Goal: Task Accomplishment & Management: Use online tool/utility

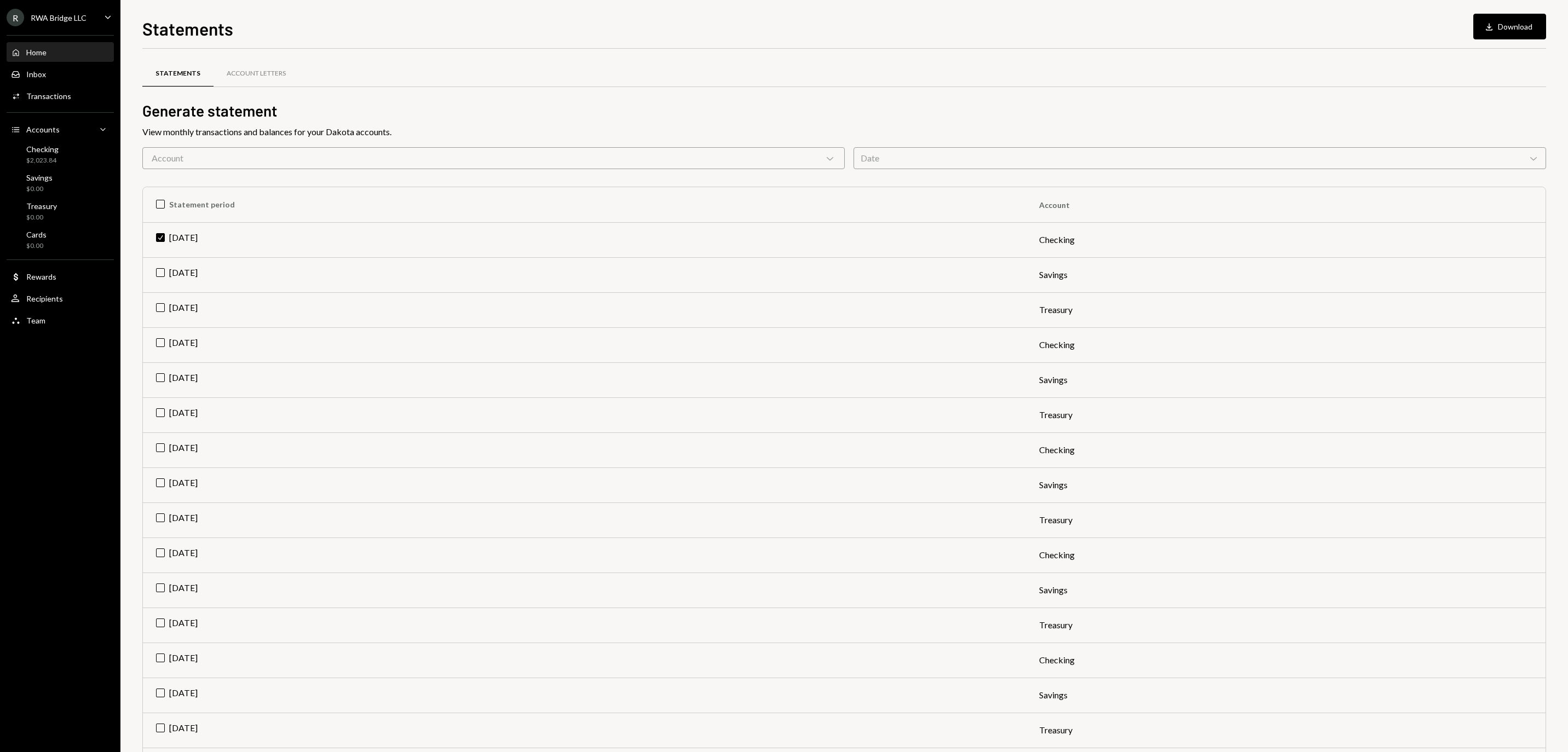
click at [46, 54] on div "Home" at bounding box center [36, 52] width 21 height 9
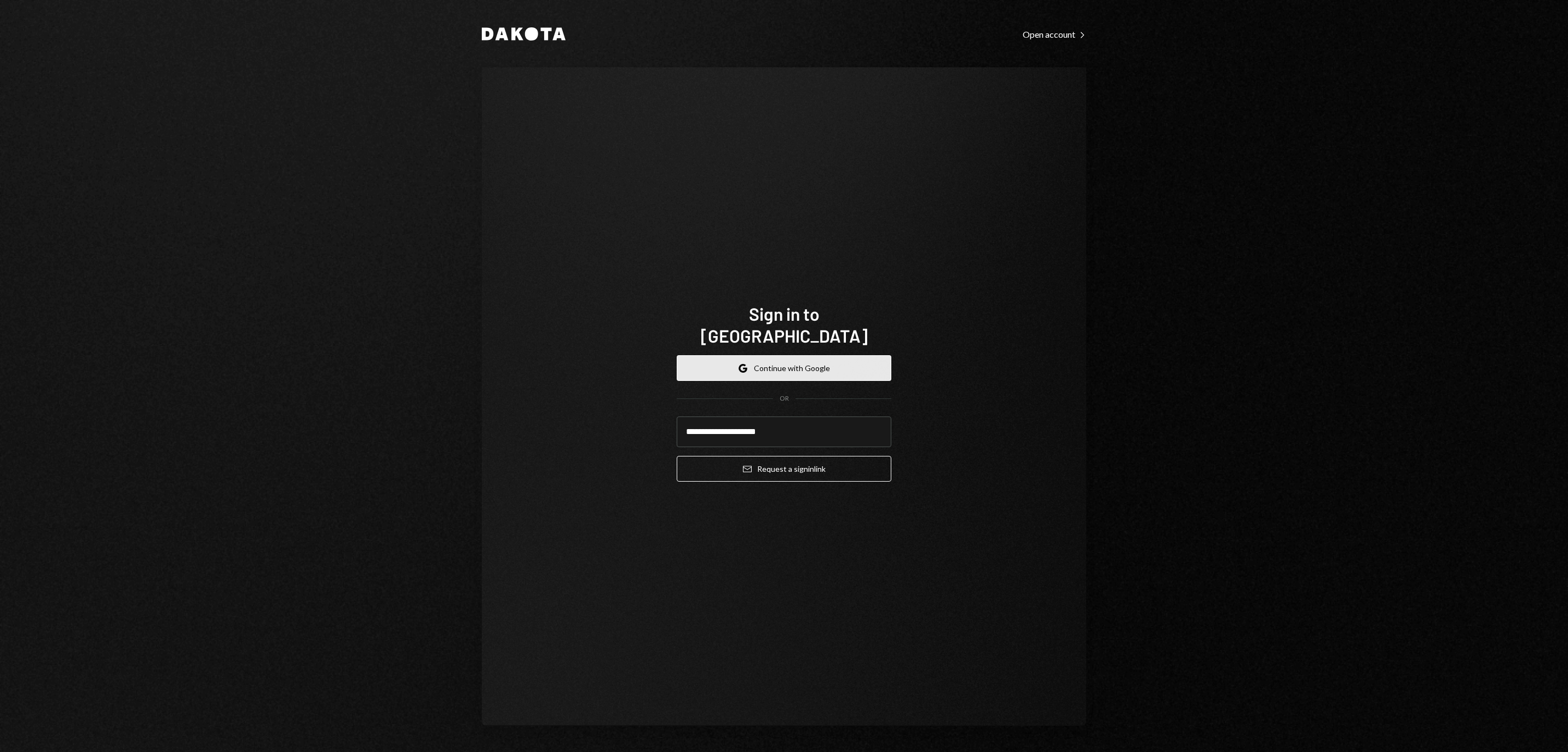
type input "**********"
click at [784, 462] on button "Email Request a sign in link" at bounding box center [784, 469] width 215 height 26
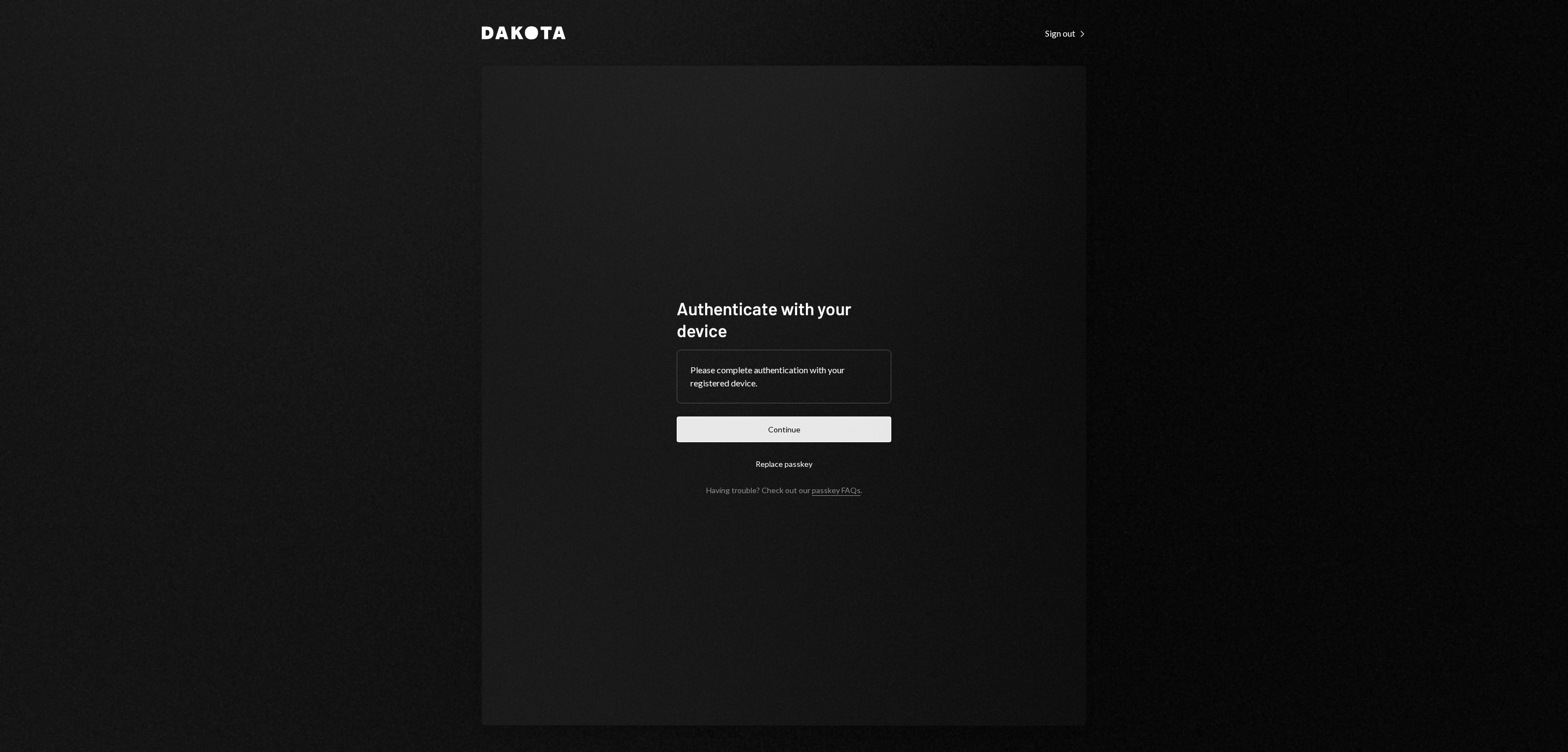
click at [752, 422] on button "Continue" at bounding box center [784, 429] width 215 height 26
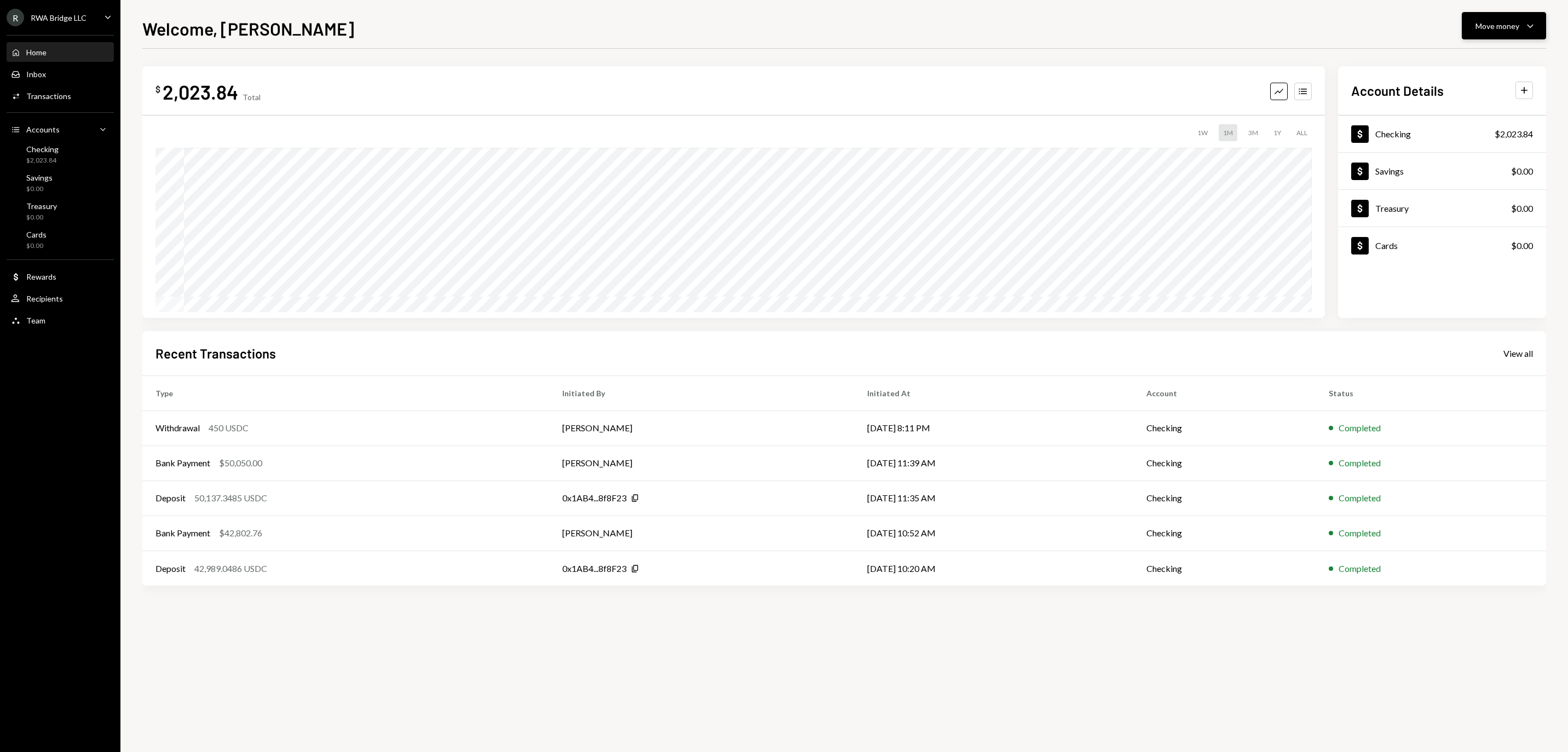
click at [1484, 33] on button "Move money Caret Down" at bounding box center [1504, 26] width 84 height 27
click at [1478, 114] on div "Deposit" at bounding box center [1494, 108] width 80 height 12
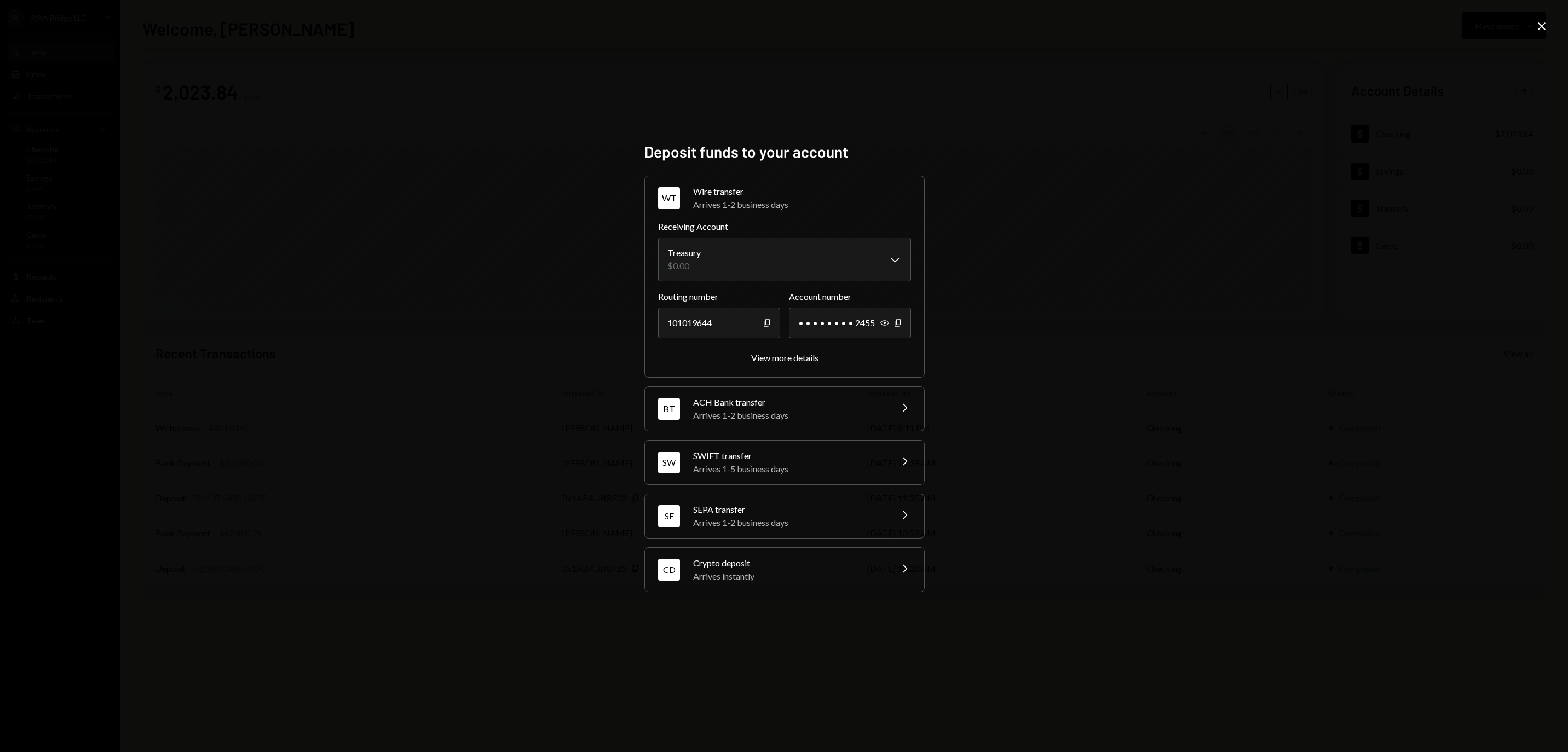
click at [752, 579] on div "Arrives instantly" at bounding box center [789, 576] width 192 height 13
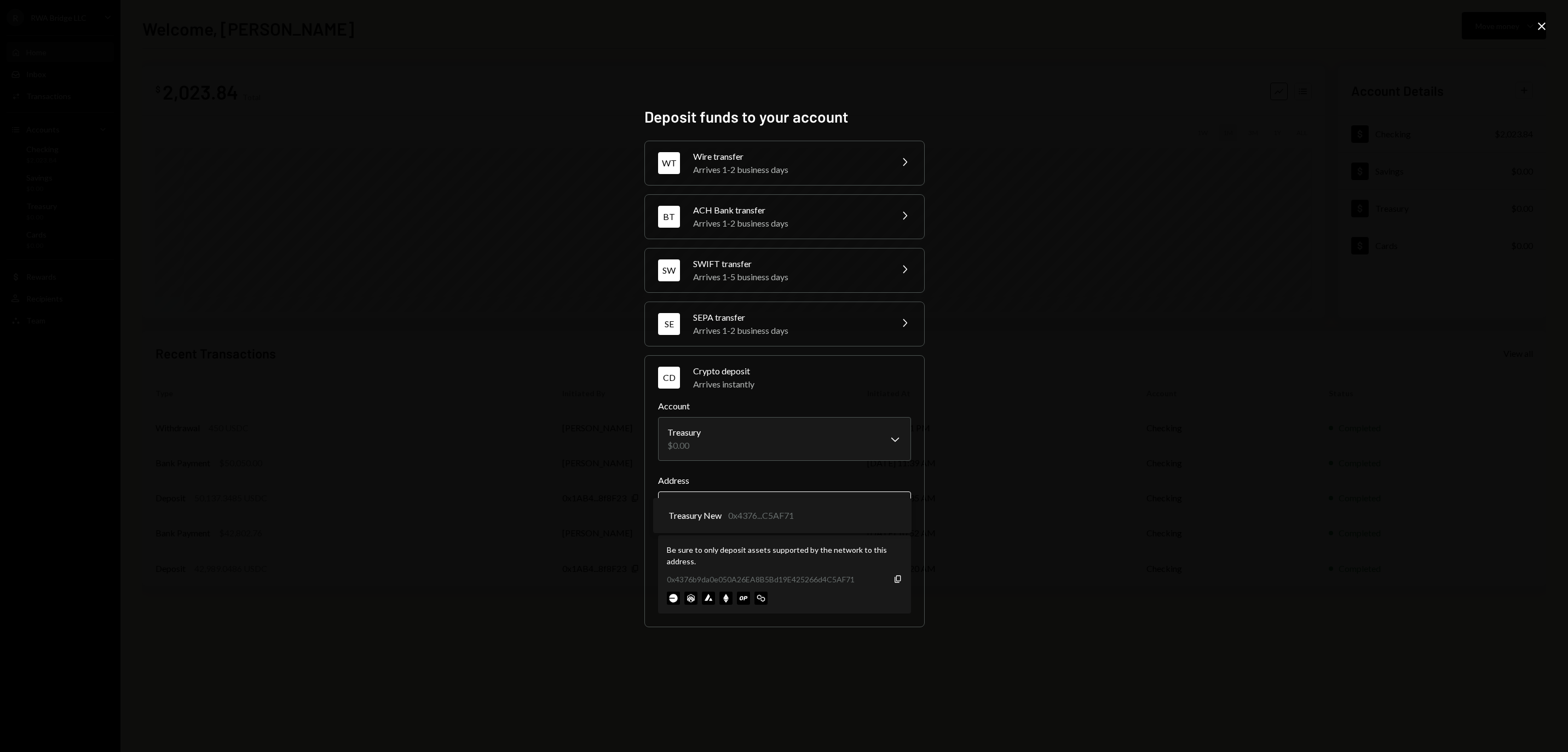
click at [746, 516] on body "R RWA Bridge LLC Caret Down Home Home Inbox Inbox Activities Transactions Accou…" at bounding box center [784, 376] width 1568 height 752
click at [736, 450] on body "R RWA Bridge LLC Caret Down Home Home Inbox Inbox Activities Transactions Accou…" at bounding box center [784, 376] width 1568 height 752
select select "**********"
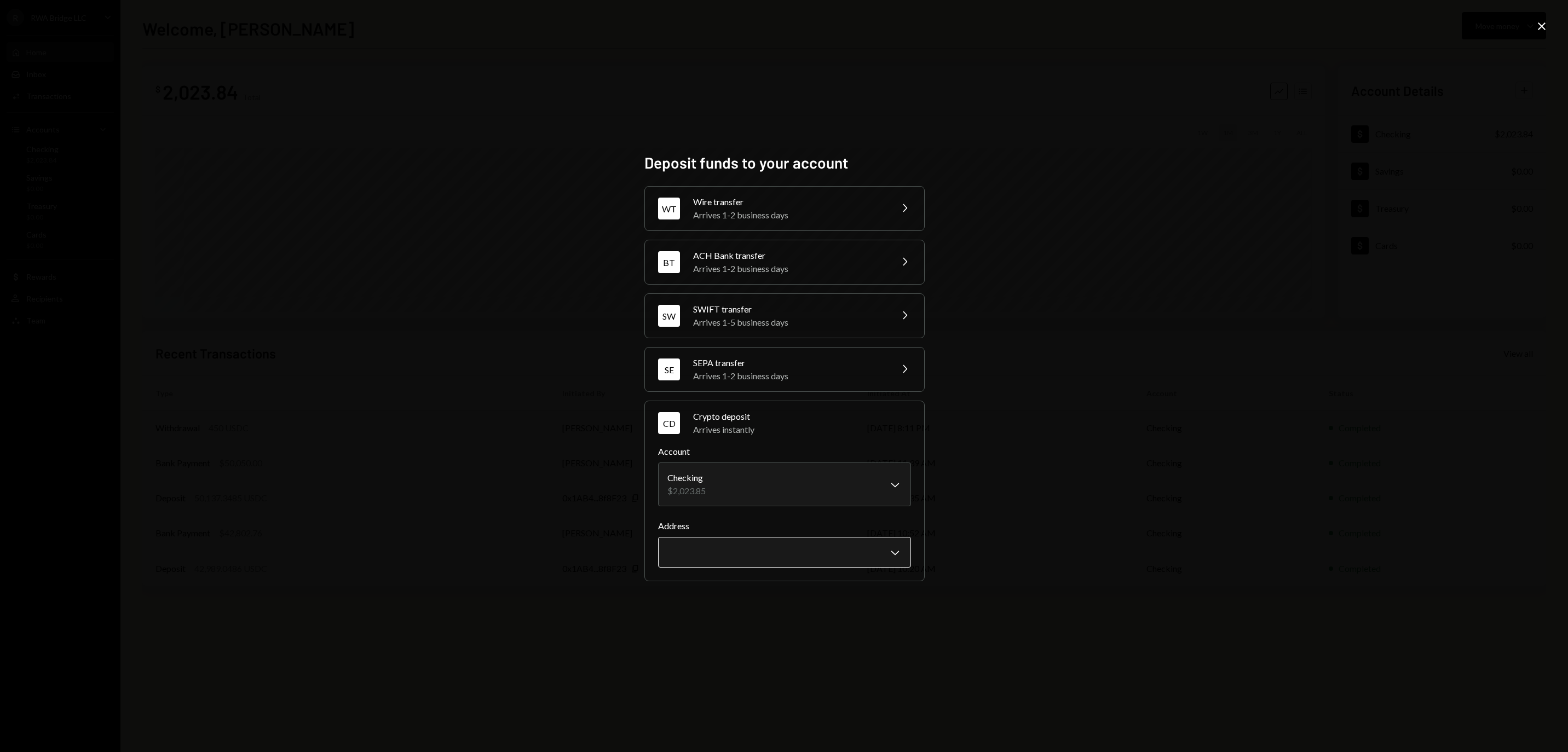
click at [761, 564] on body "R RWA Bridge LLC Caret Down Home Home Inbox Inbox Activities Transactions Accou…" at bounding box center [784, 376] width 1568 height 752
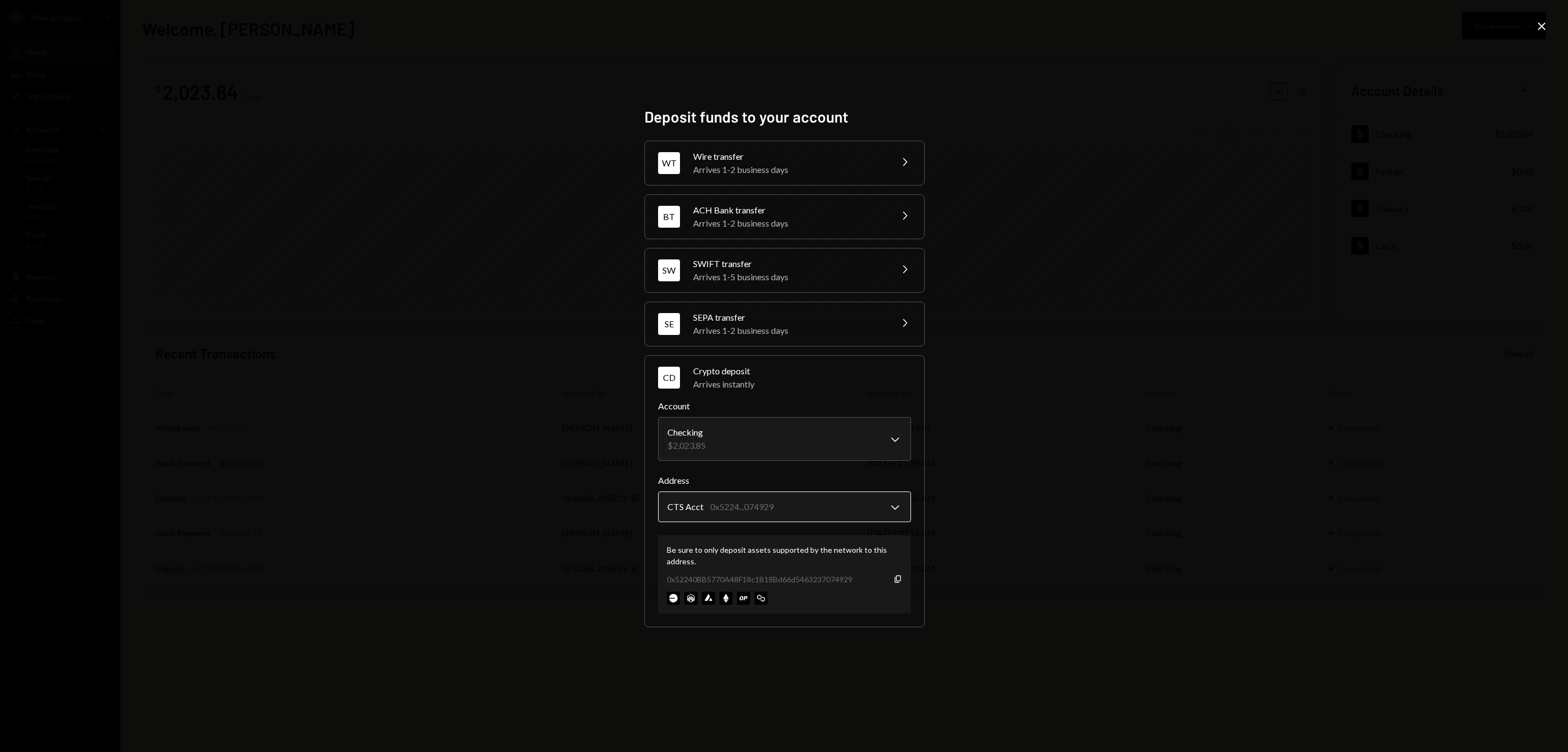
click at [817, 512] on body "R RWA Bridge LLC Caret Down Home Home Inbox Inbox Activities Transactions Accou…" at bounding box center [784, 376] width 1568 height 752
select select "**********"
click at [816, 564] on div "Be sure to only deposit assets supported by the network to this address." at bounding box center [784, 555] width 236 height 23
click at [902, 583] on icon "Copy" at bounding box center [898, 578] width 9 height 9
click at [1546, 21] on icon "Close" at bounding box center [1542, 26] width 13 height 13
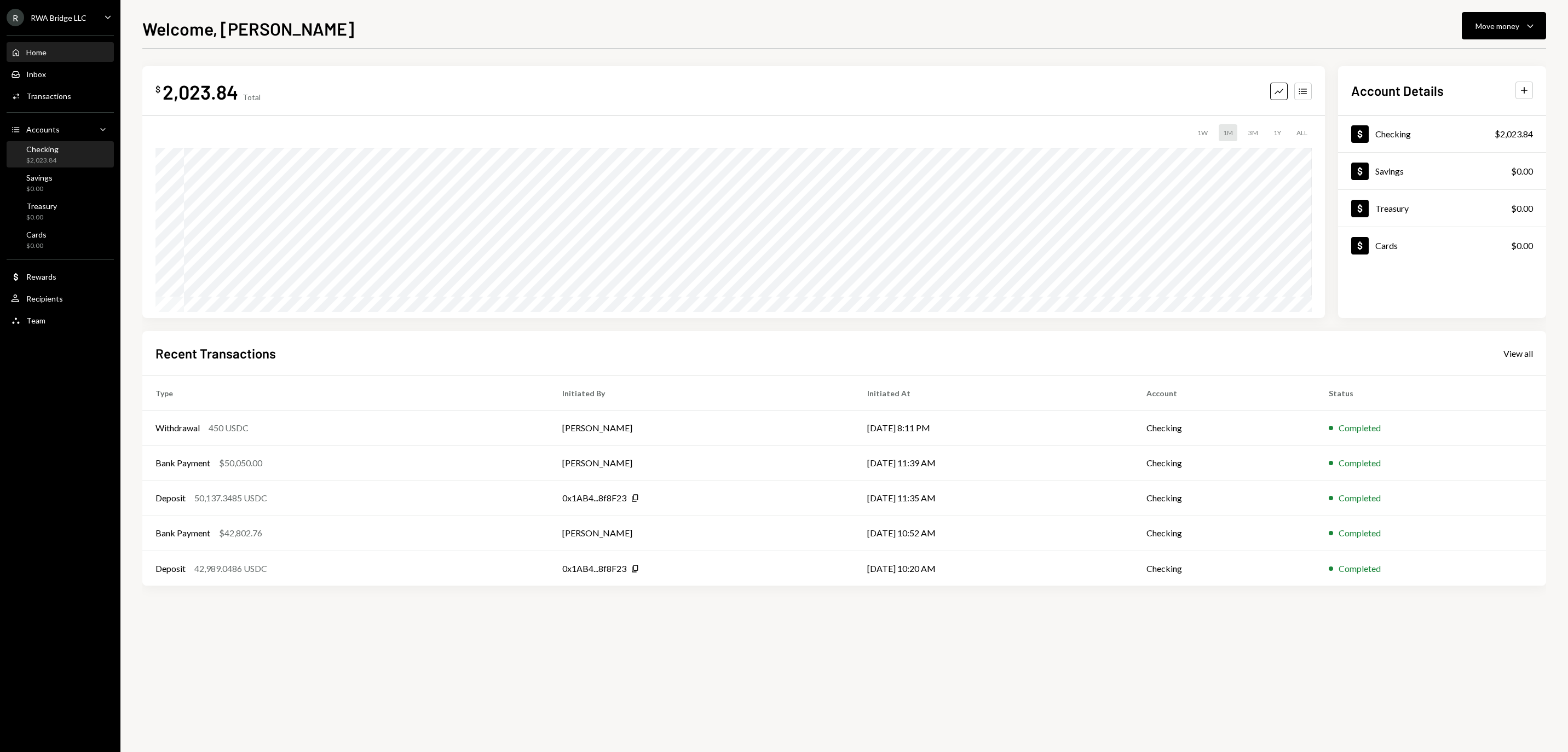
click at [77, 159] on div "Checking $2,023.84" at bounding box center [60, 155] width 98 height 21
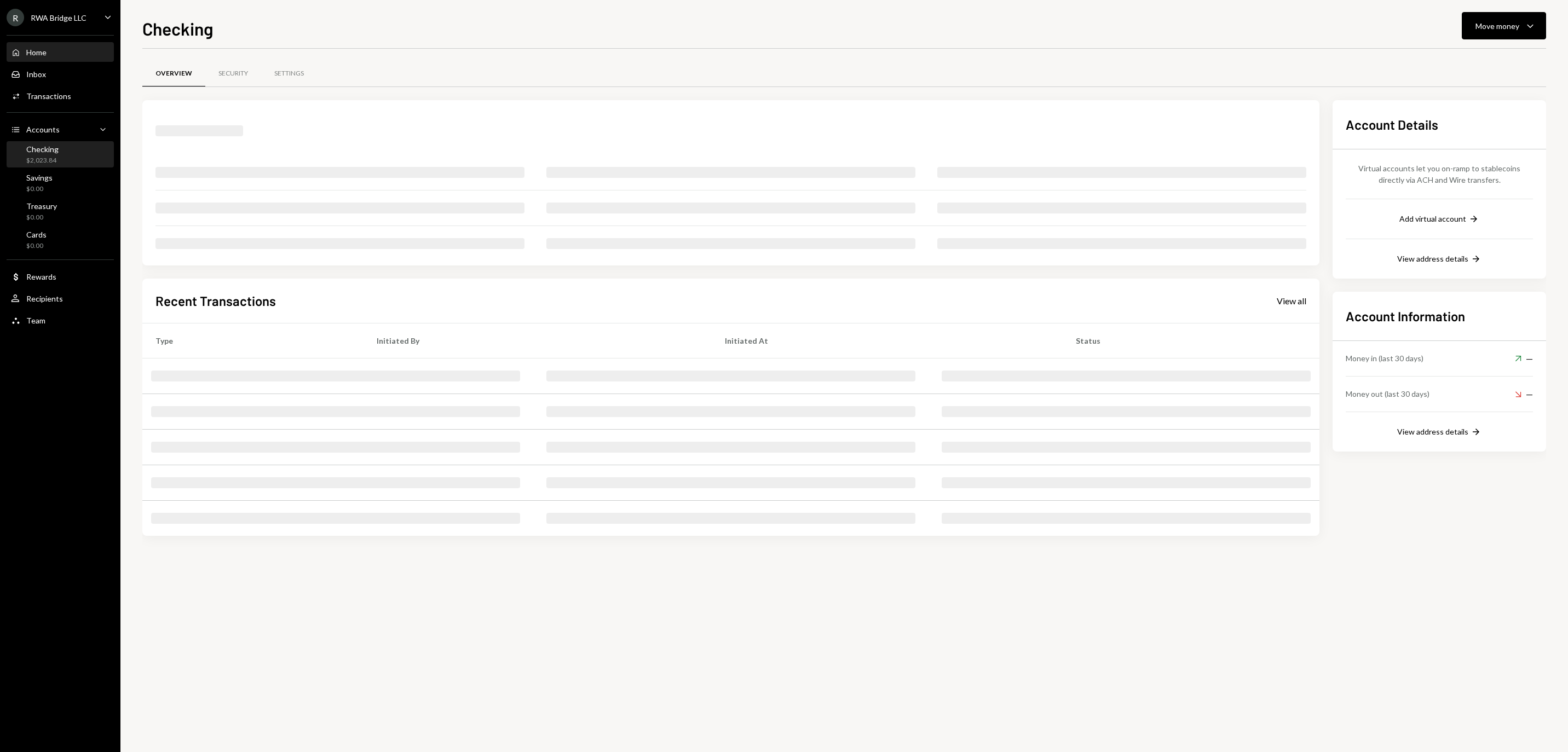
click at [55, 57] on div "Home Home" at bounding box center [60, 53] width 98 height 10
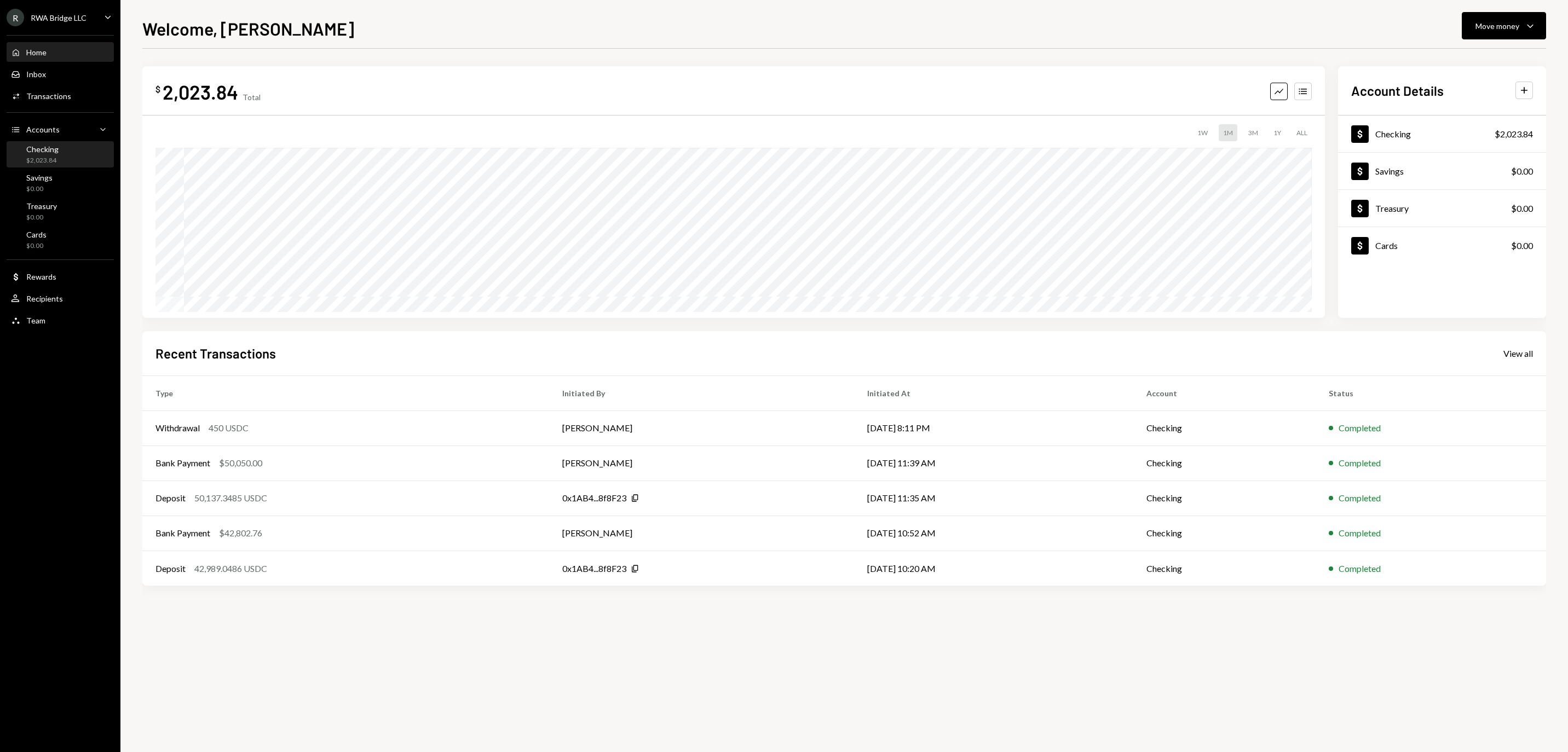
click at [37, 165] on div "$2,023.84" at bounding box center [42, 160] width 32 height 9
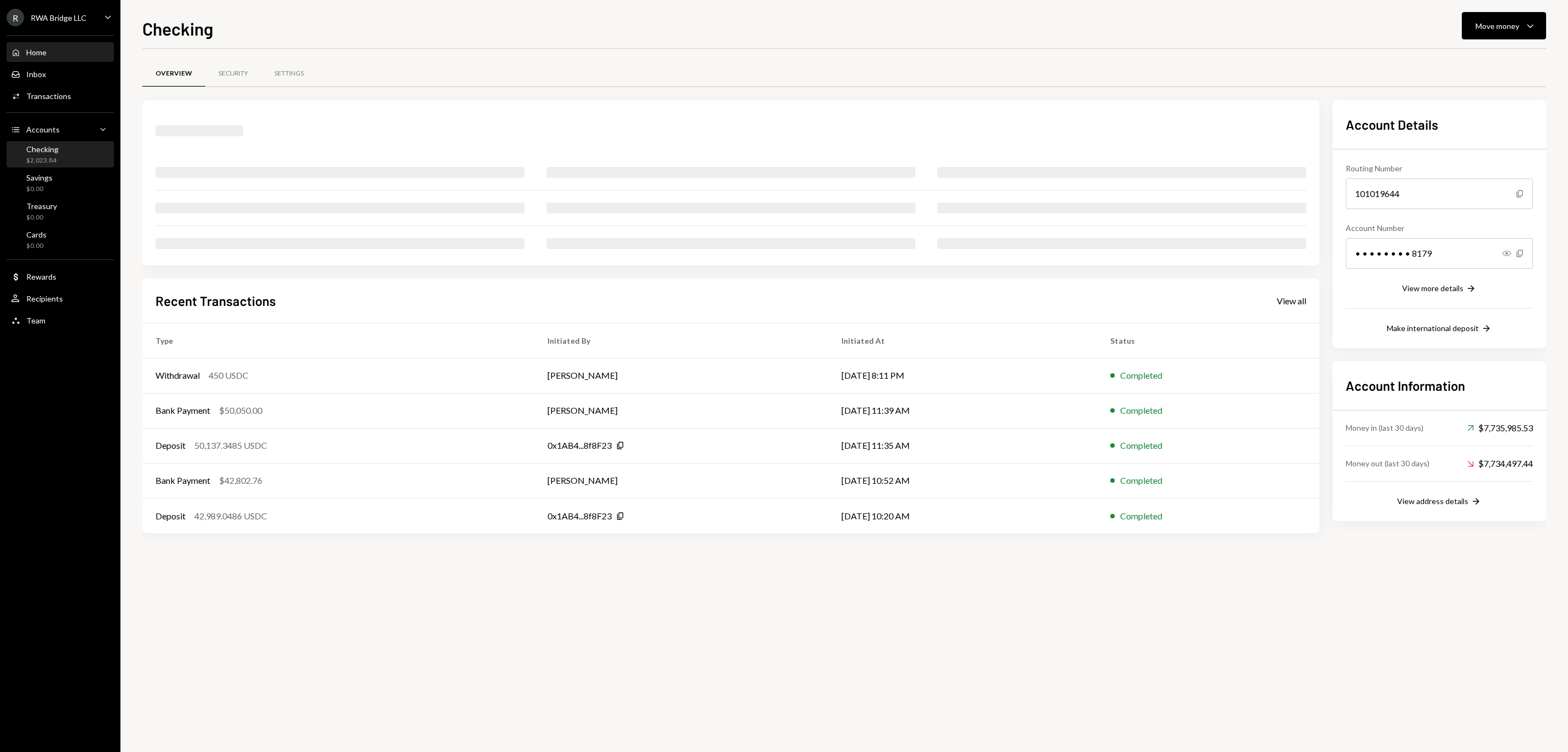
click at [64, 58] on div "Home Home" at bounding box center [60, 53] width 98 height 10
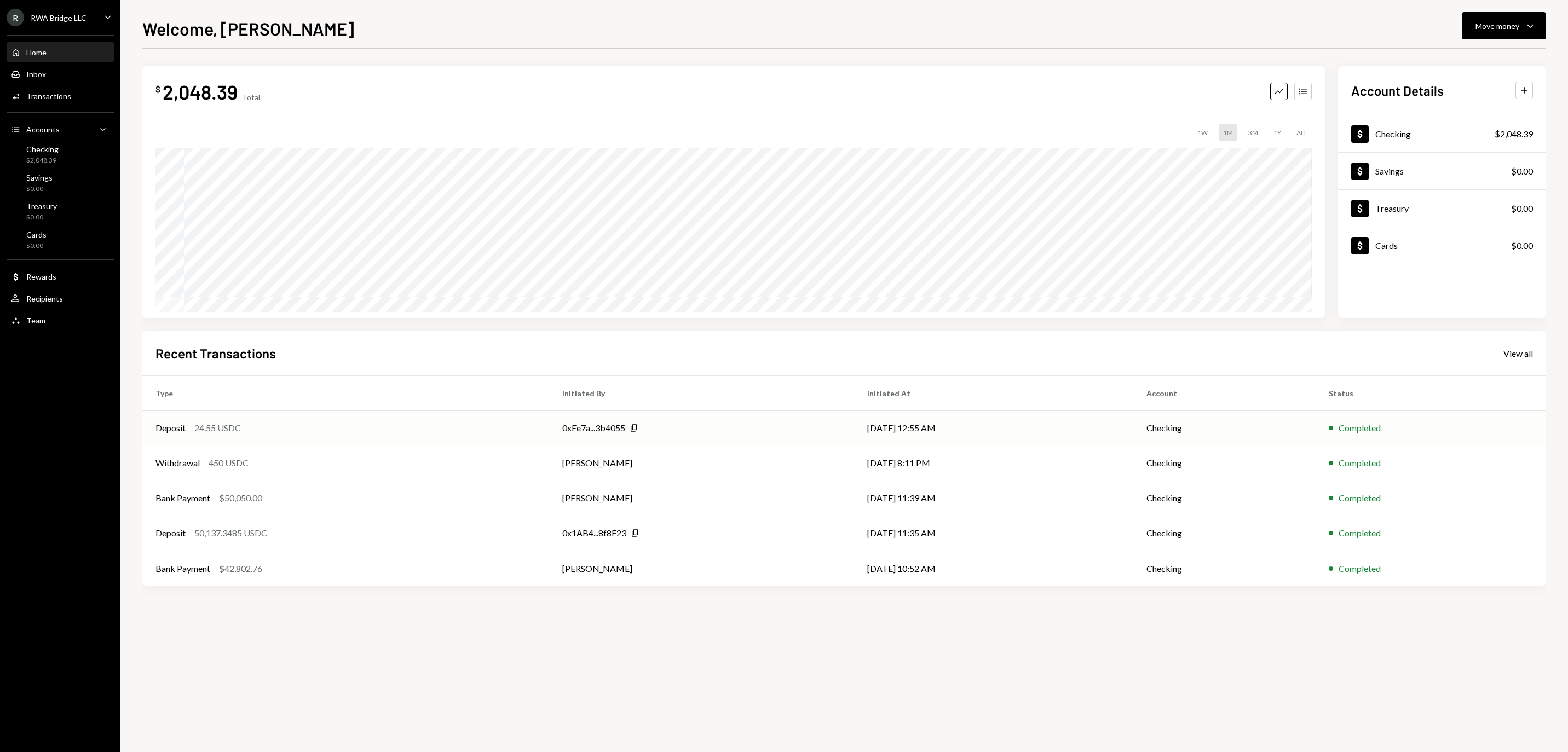
click at [623, 438] on td "0xEe7a...3b4055 Copy" at bounding box center [701, 428] width 305 height 35
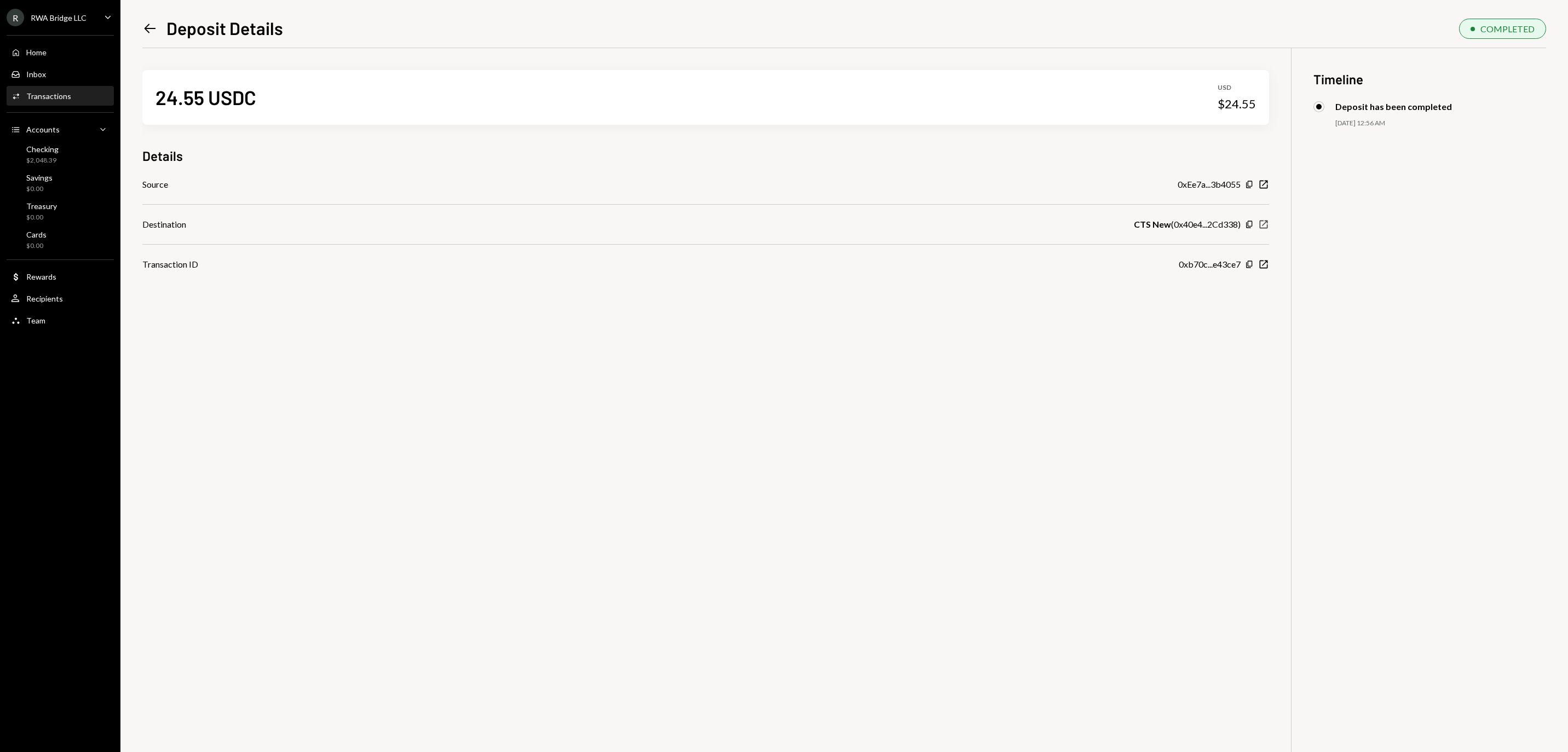
click at [1261, 230] on icon "New Window" at bounding box center [1263, 224] width 11 height 11
click at [46, 57] on div "Home" at bounding box center [36, 52] width 21 height 9
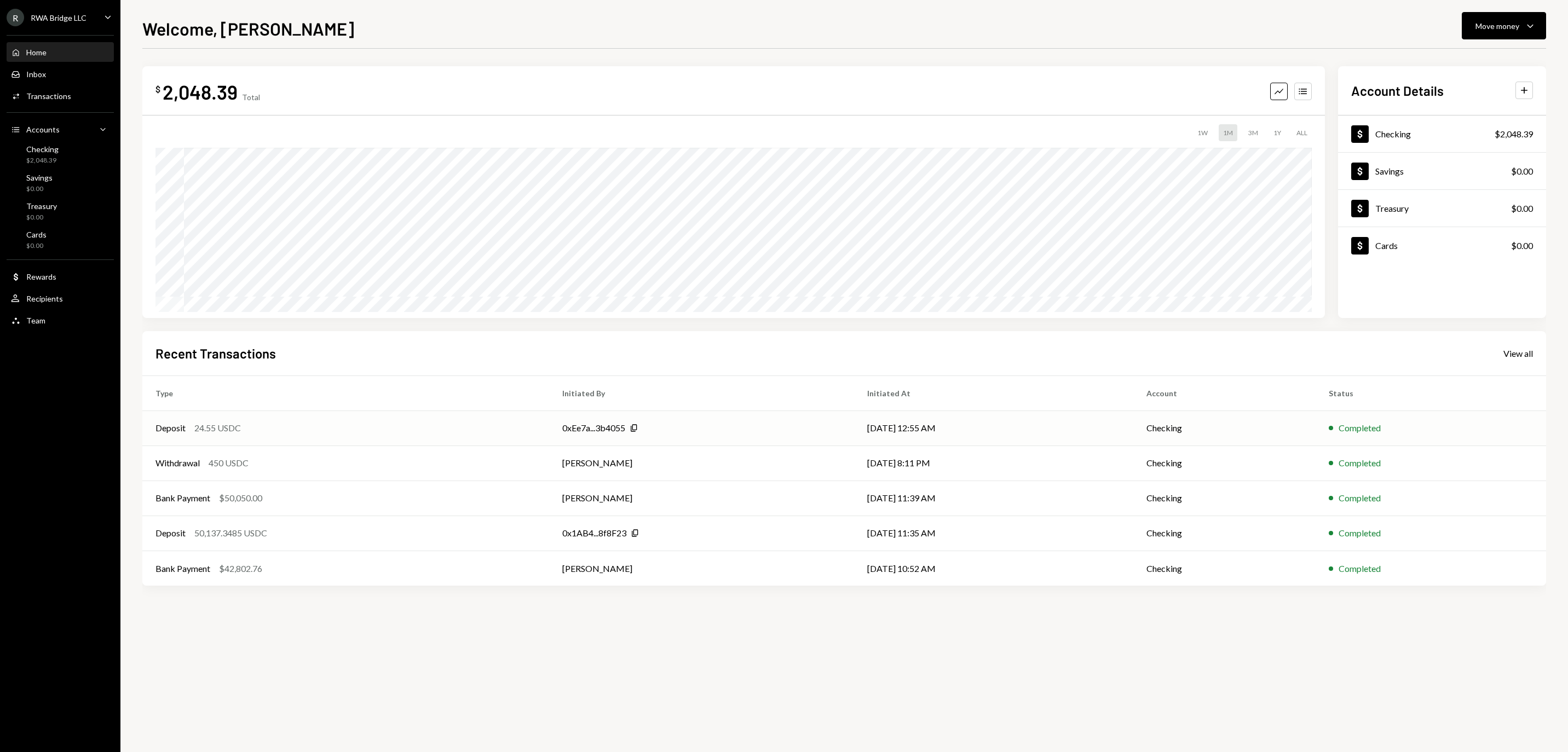
click at [774, 438] on td "0xEe7a...3b4055 Copy" at bounding box center [701, 428] width 305 height 35
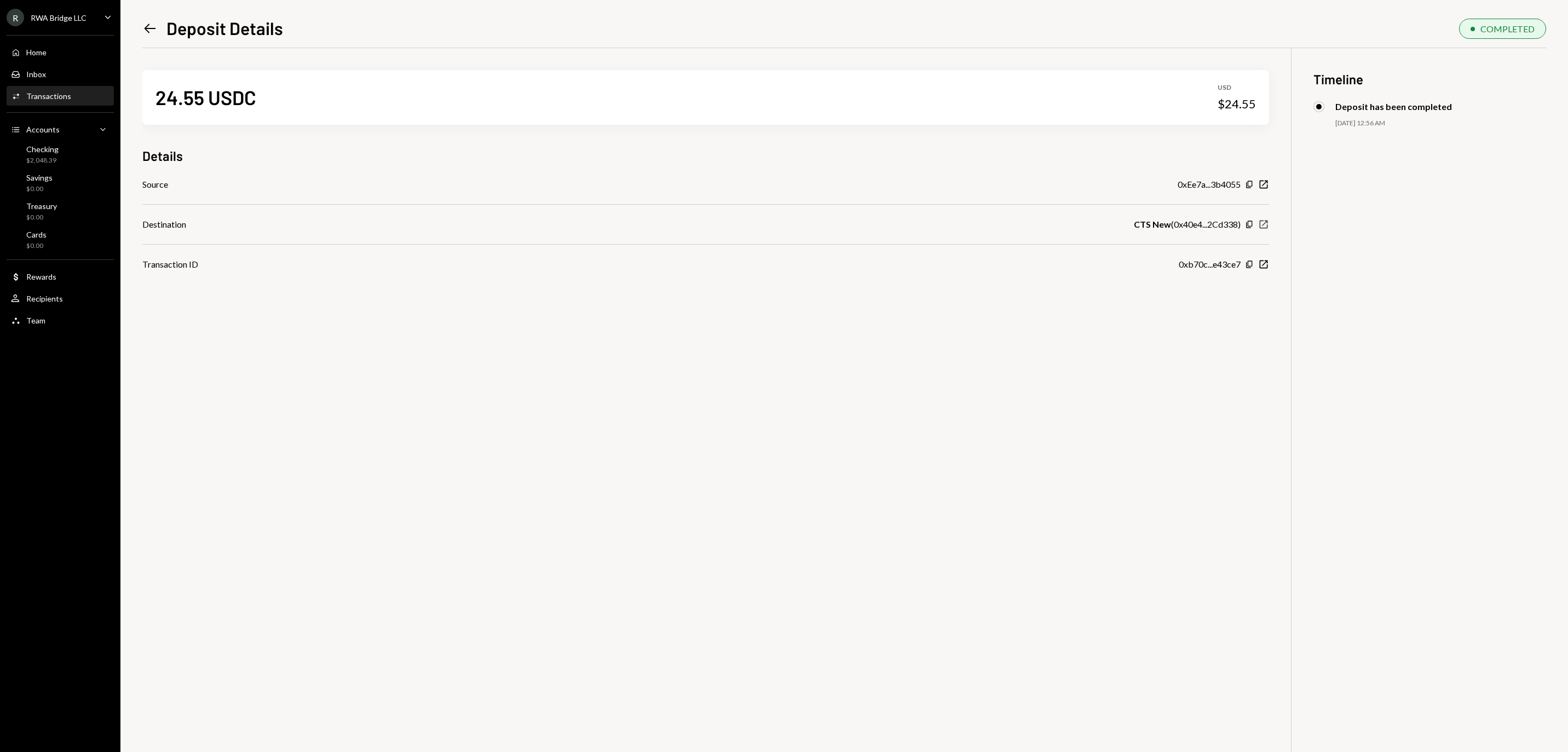
click at [1265, 226] on icon "button" at bounding box center [1264, 224] width 8 height 8
click at [50, 162] on div "$2,048.39" at bounding box center [42, 160] width 32 height 9
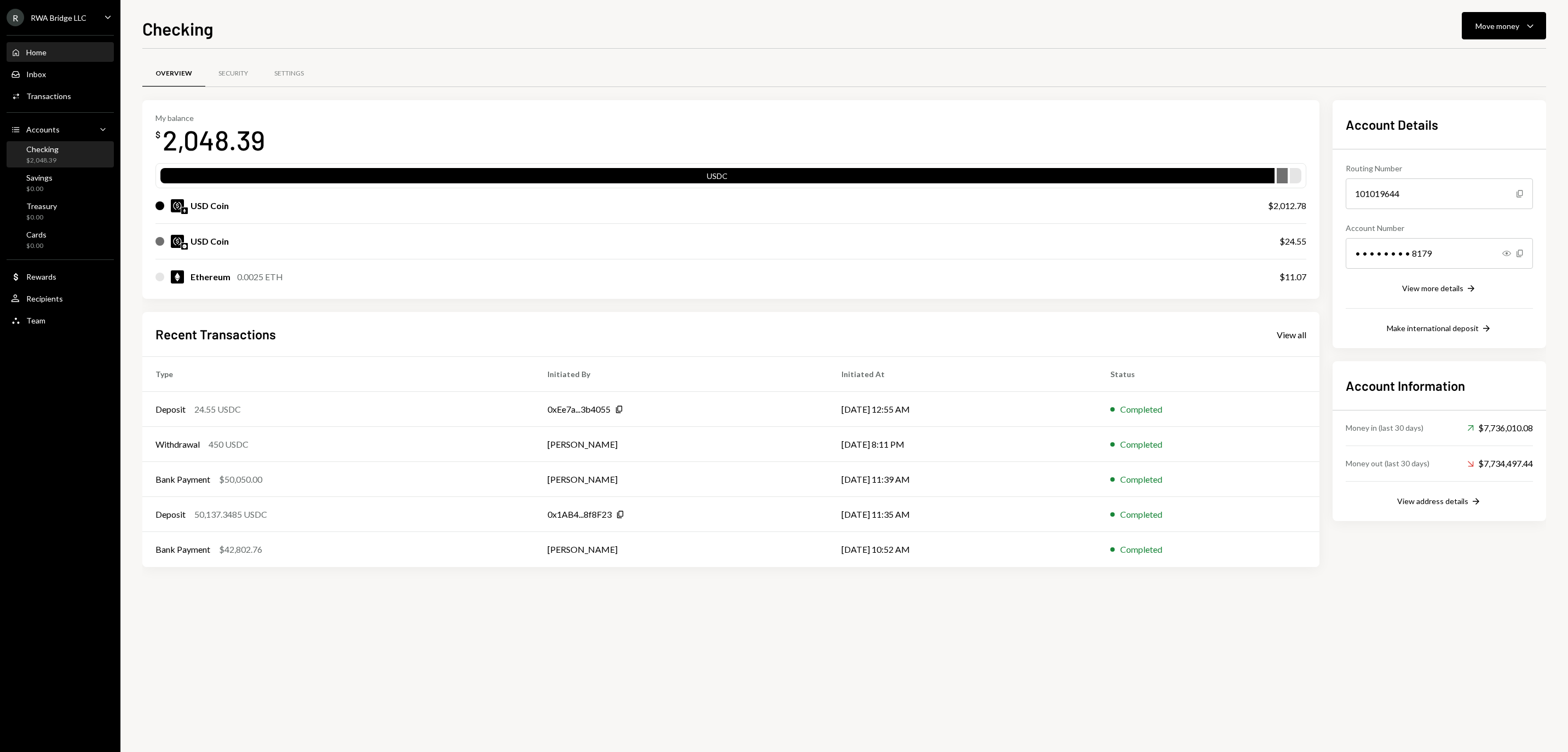
click at [44, 56] on div "Home" at bounding box center [36, 52] width 21 height 9
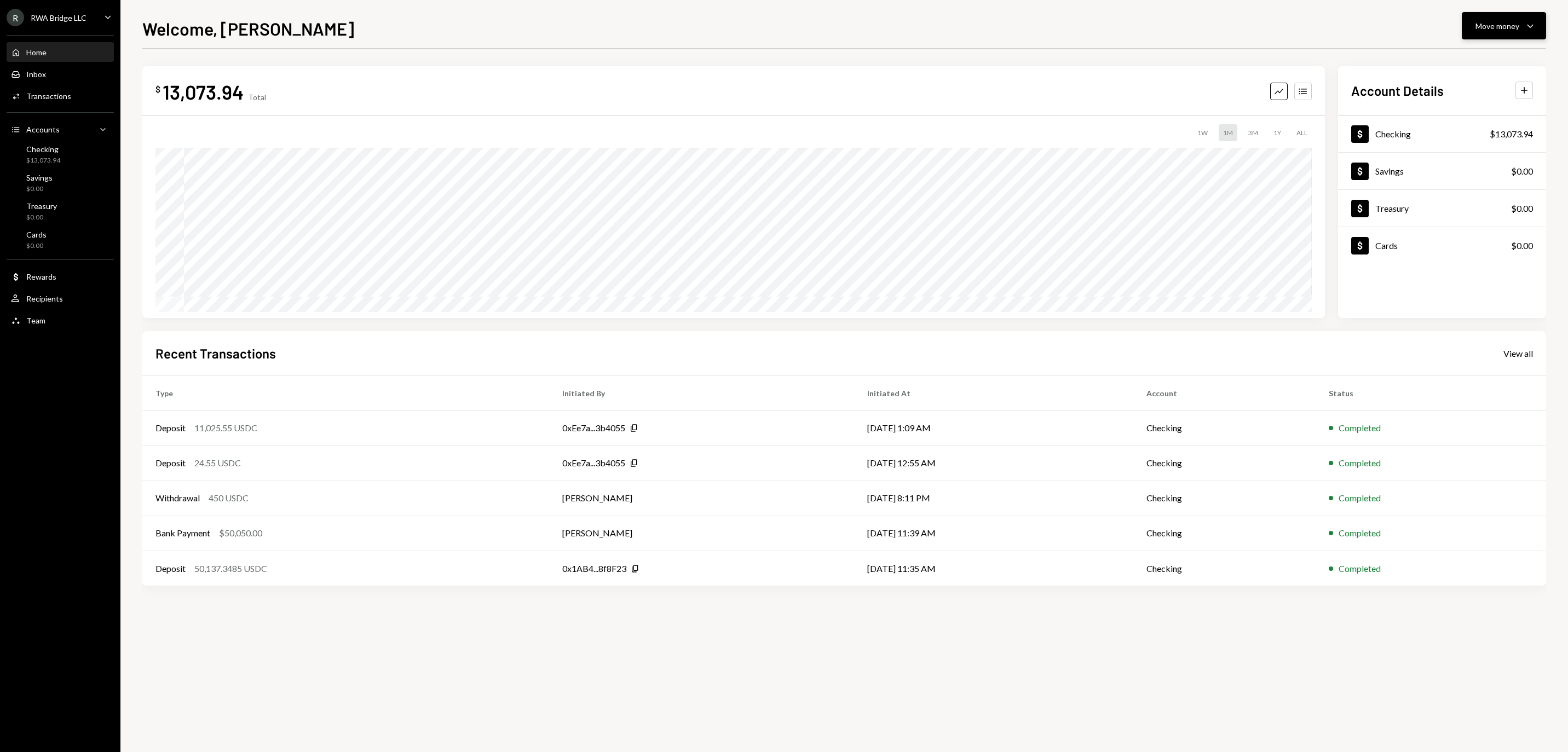
click at [1475, 16] on button "Move money Caret Down" at bounding box center [1504, 26] width 84 height 27
click at [1455, 54] on div "Send" at bounding box center [1494, 59] width 80 height 12
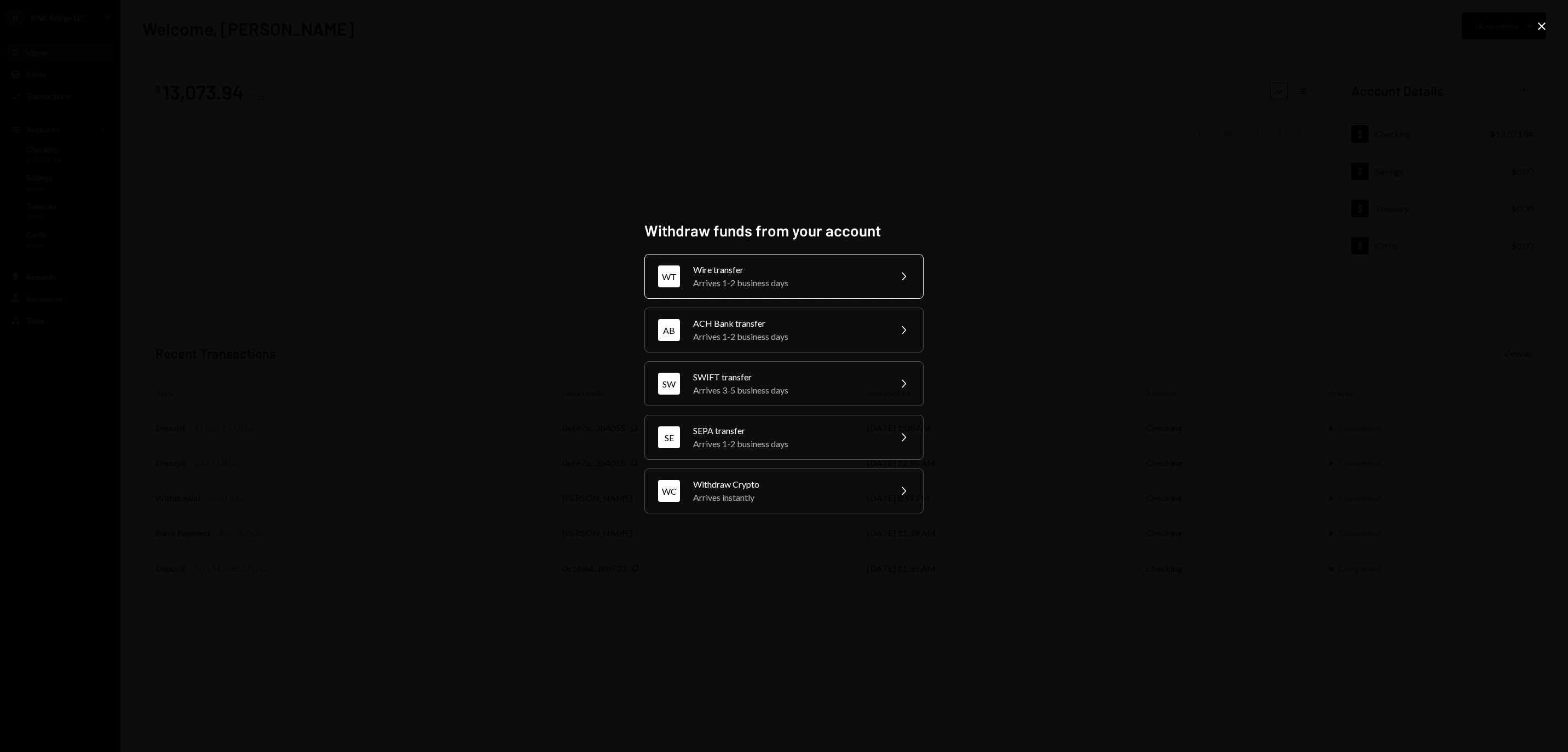
click at [763, 264] on div "Wire transfer" at bounding box center [788, 270] width 190 height 13
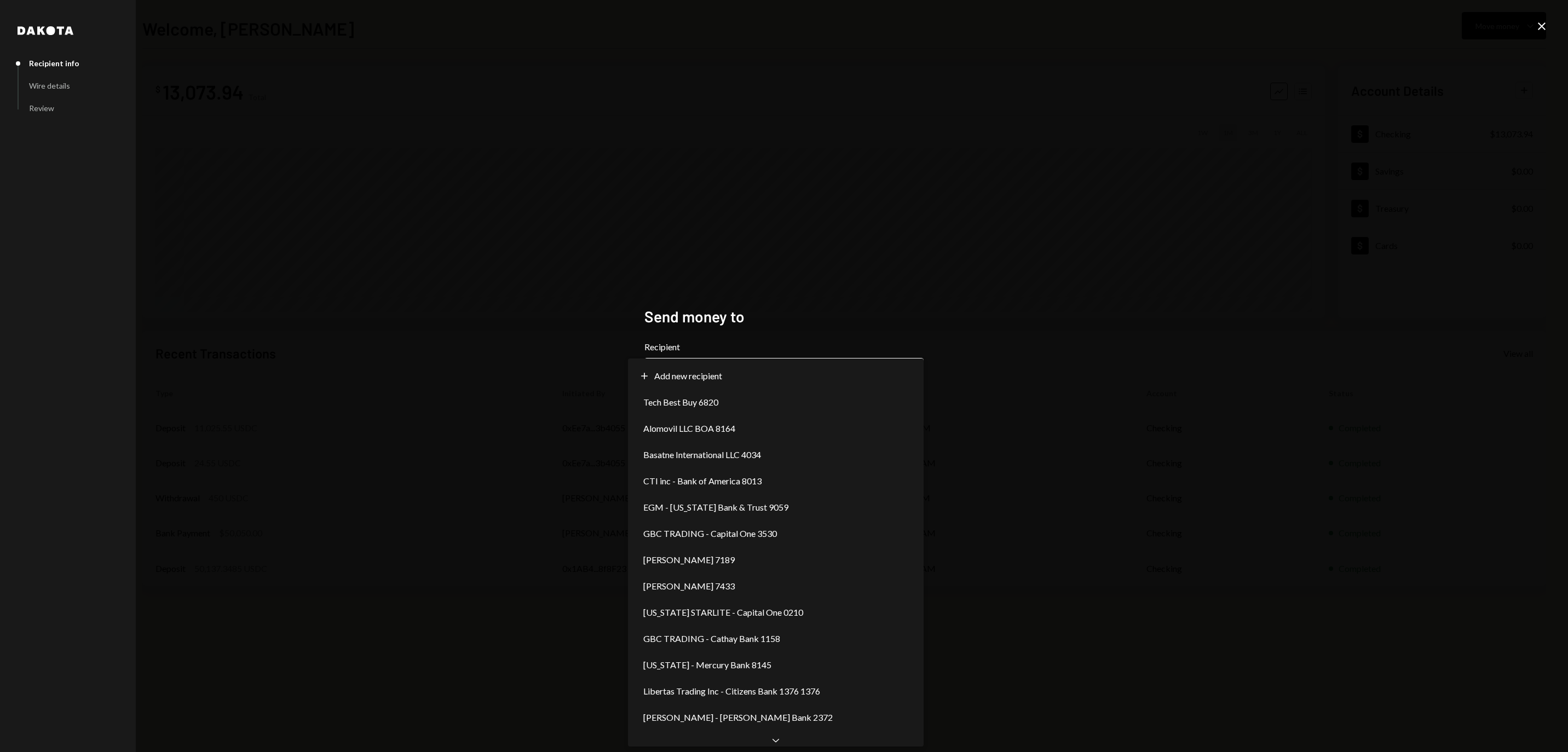
click at [733, 374] on body "**********" at bounding box center [784, 376] width 1568 height 752
select select "**********"
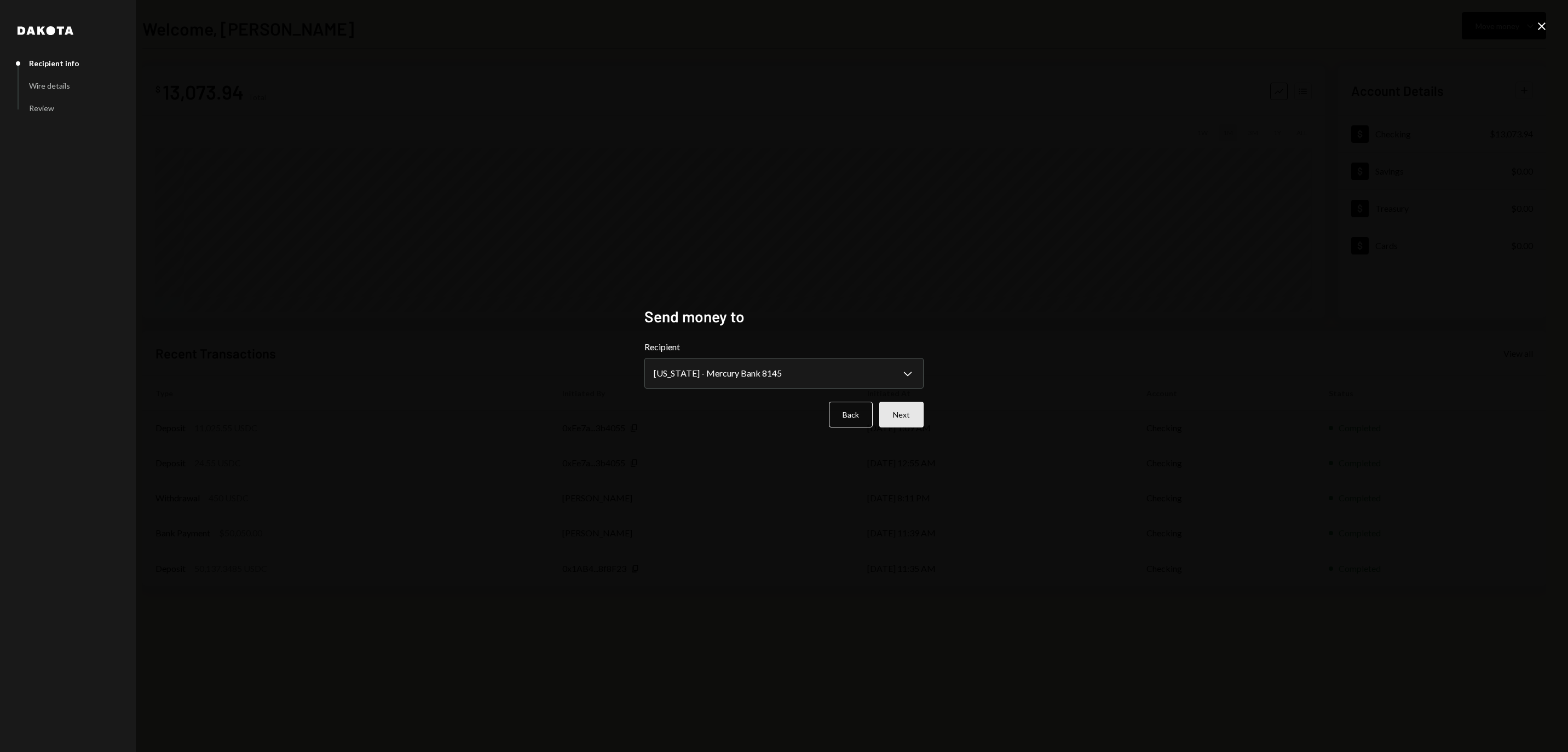
click at [891, 402] on button "Next" at bounding box center [902, 414] width 45 height 26
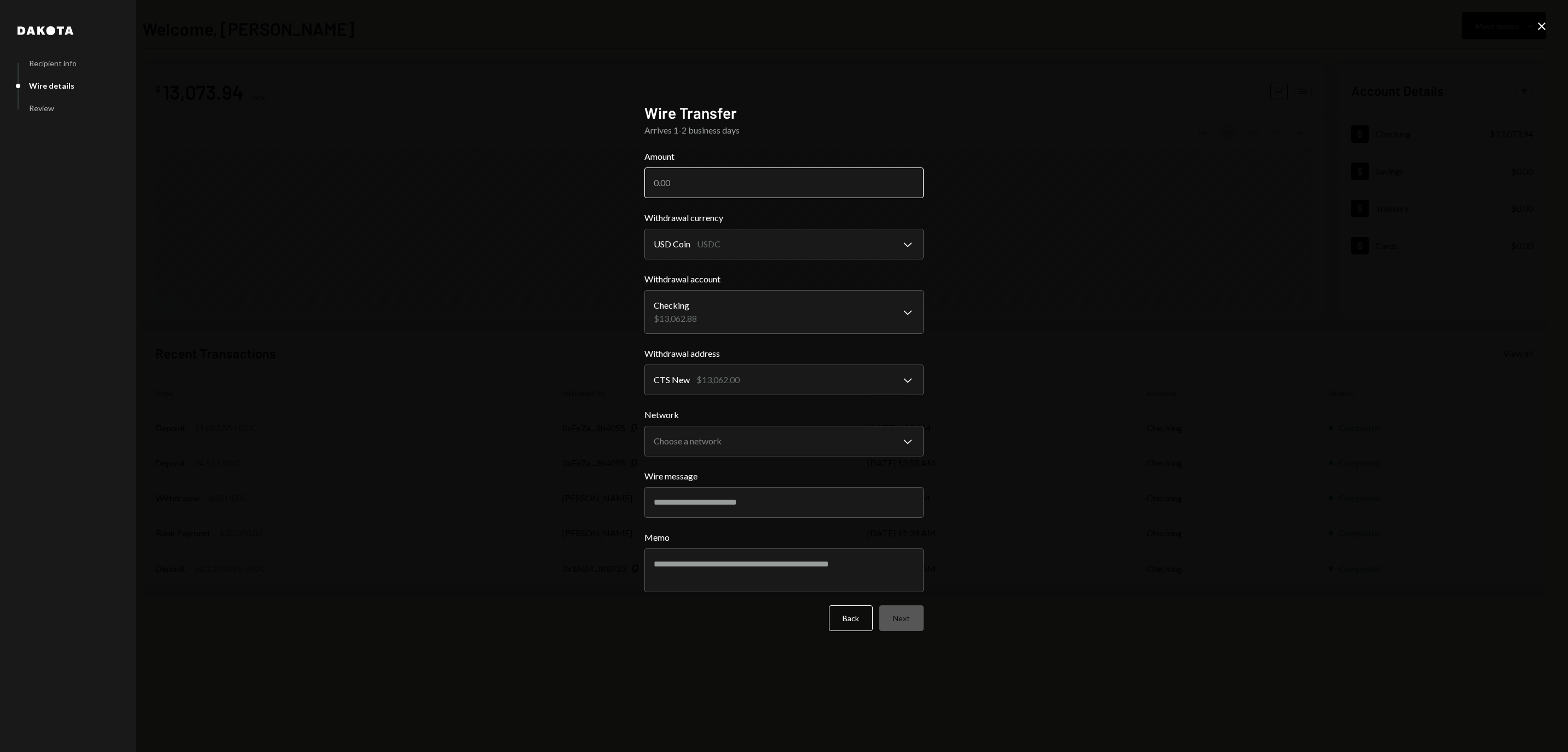
click at [775, 173] on input "Amount" at bounding box center [784, 183] width 279 height 31
paste input "11019.50"
click at [672, 182] on input "Amount" at bounding box center [784, 183] width 279 height 31
type input "11019.50"
click at [800, 441] on body "R RWA Bridge LLC Caret Down Home Home Inbox Inbox Activities Transactions Accou…" at bounding box center [784, 376] width 1568 height 752
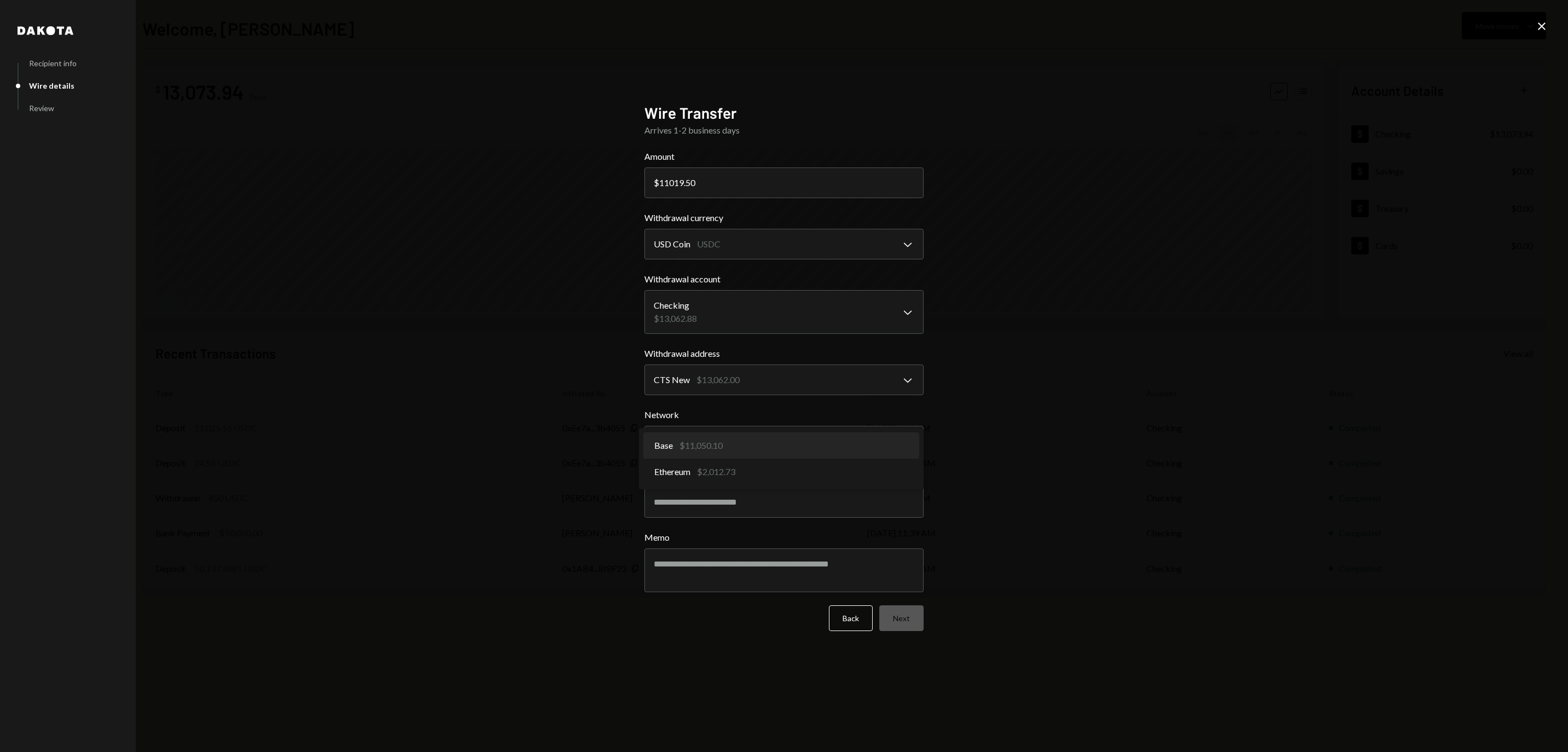
select select "**********"
click at [894, 624] on button "Next" at bounding box center [902, 617] width 45 height 26
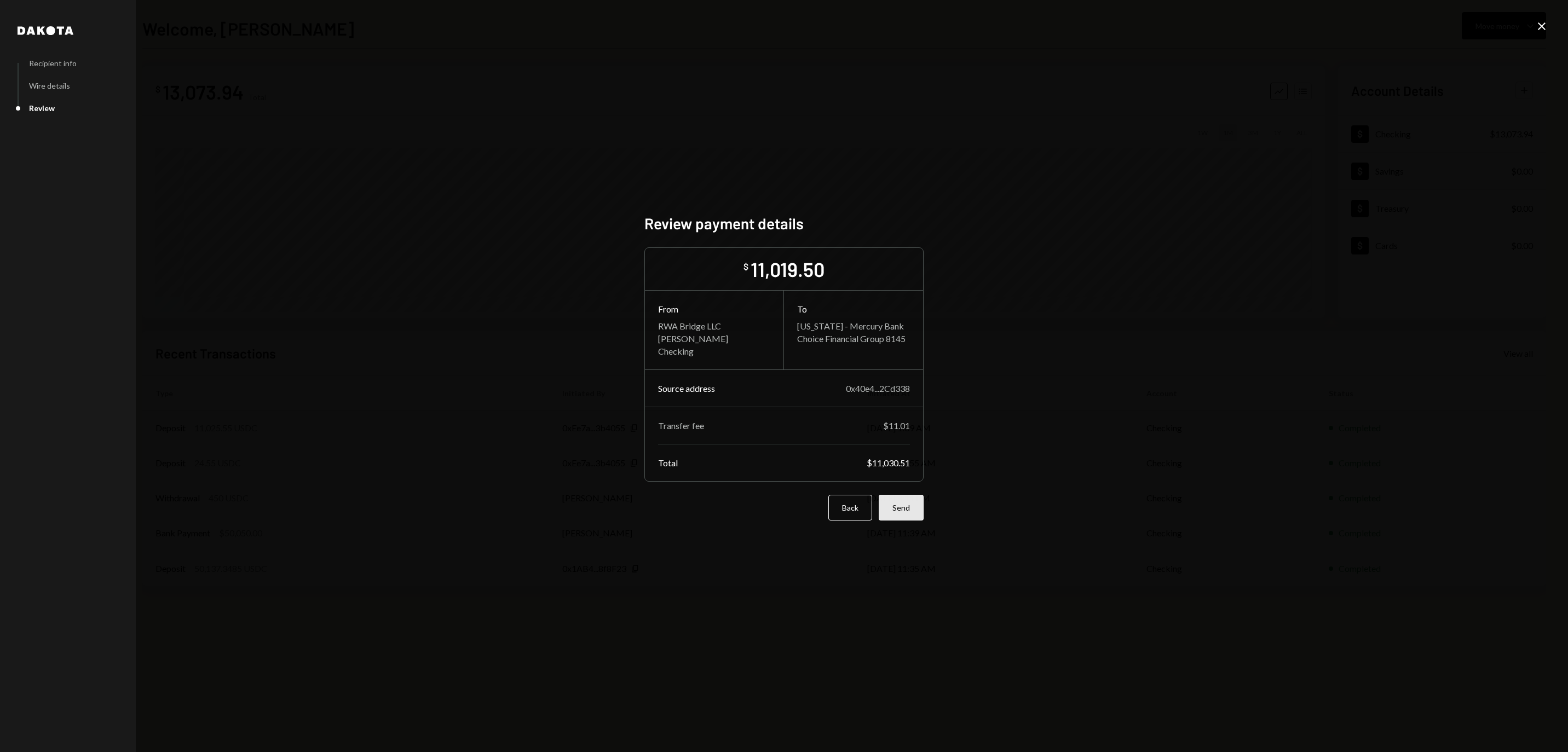
click at [893, 520] on button "Send" at bounding box center [901, 507] width 45 height 26
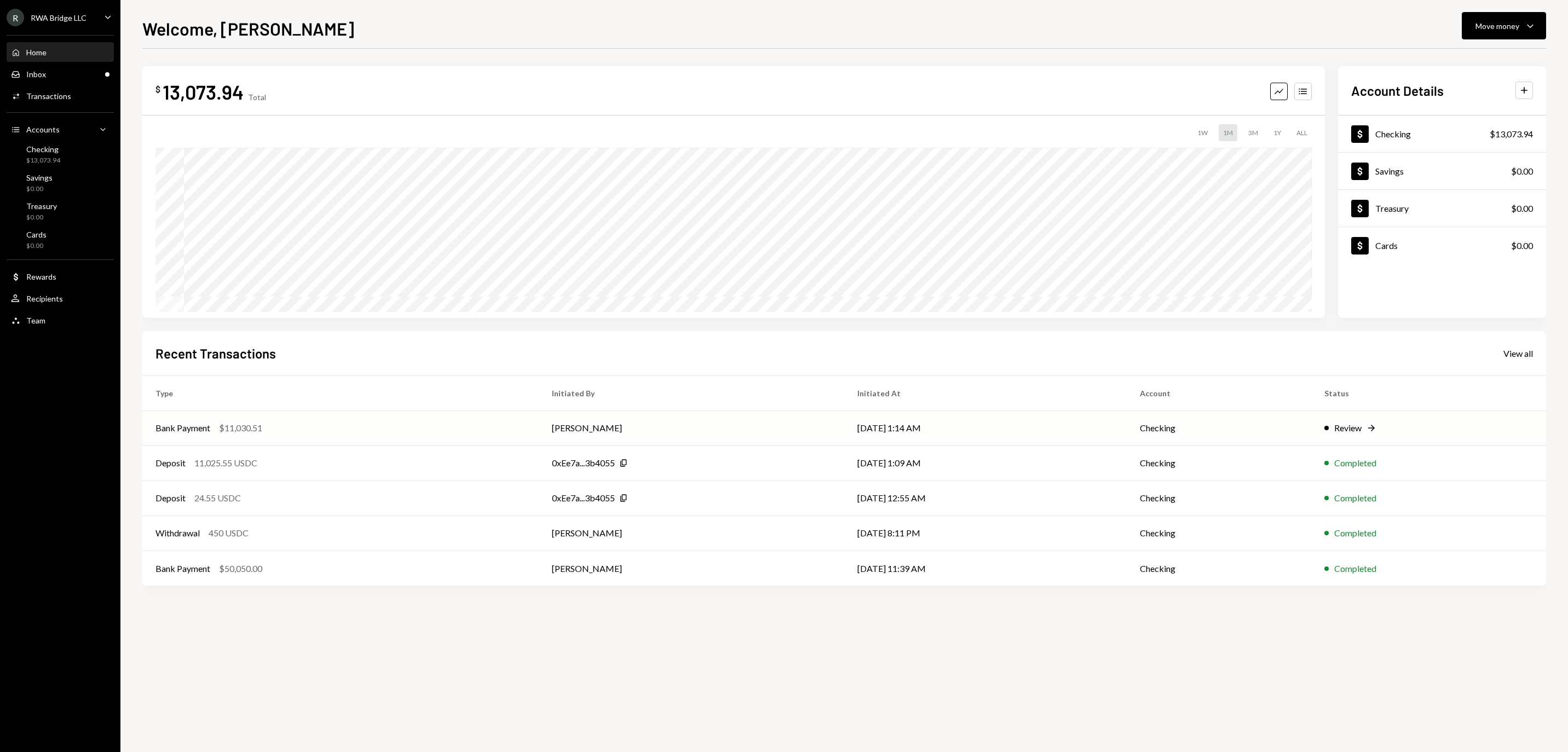
click at [704, 421] on td "[PERSON_NAME]" at bounding box center [692, 428] width 306 height 35
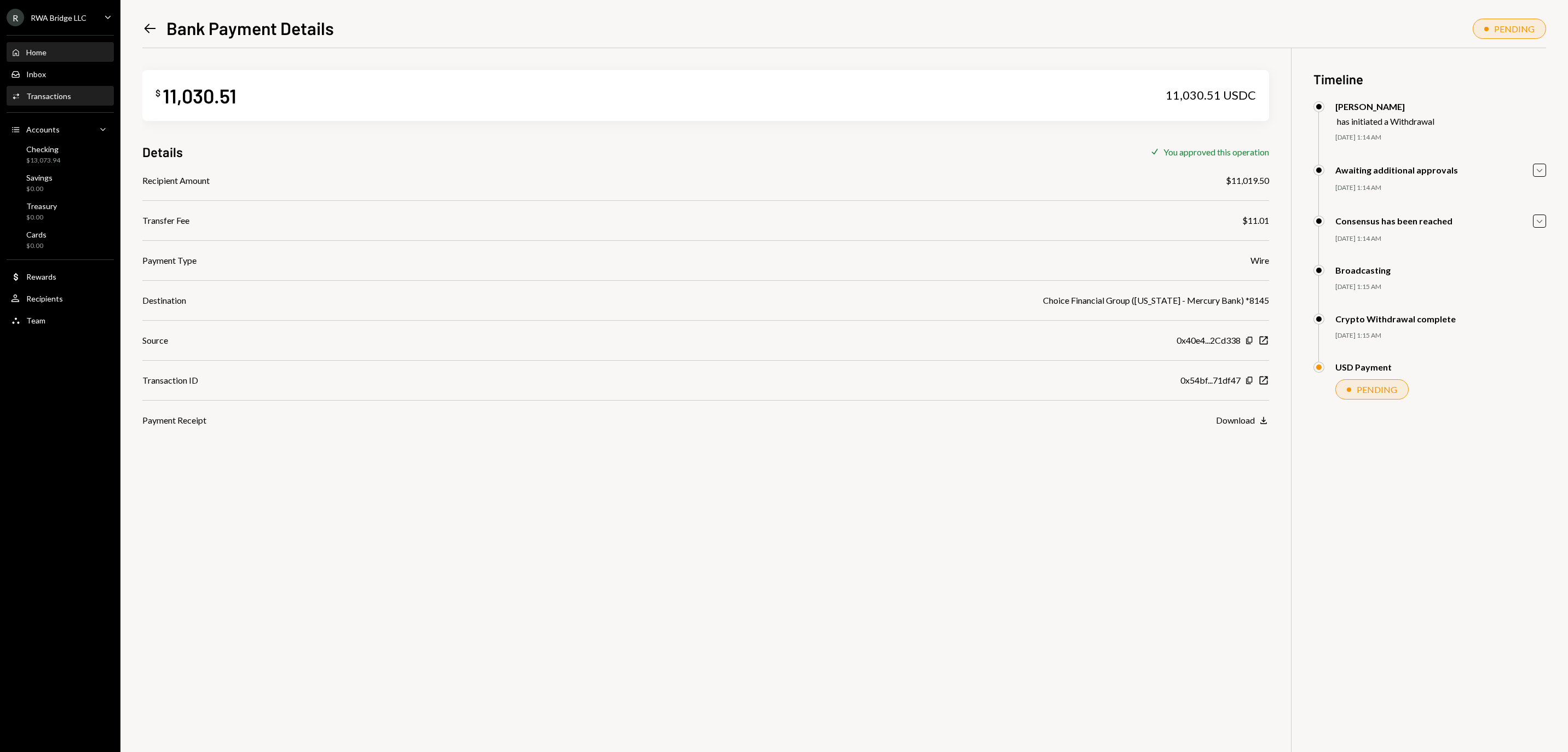
click at [70, 58] on div "Home Home" at bounding box center [60, 53] width 98 height 10
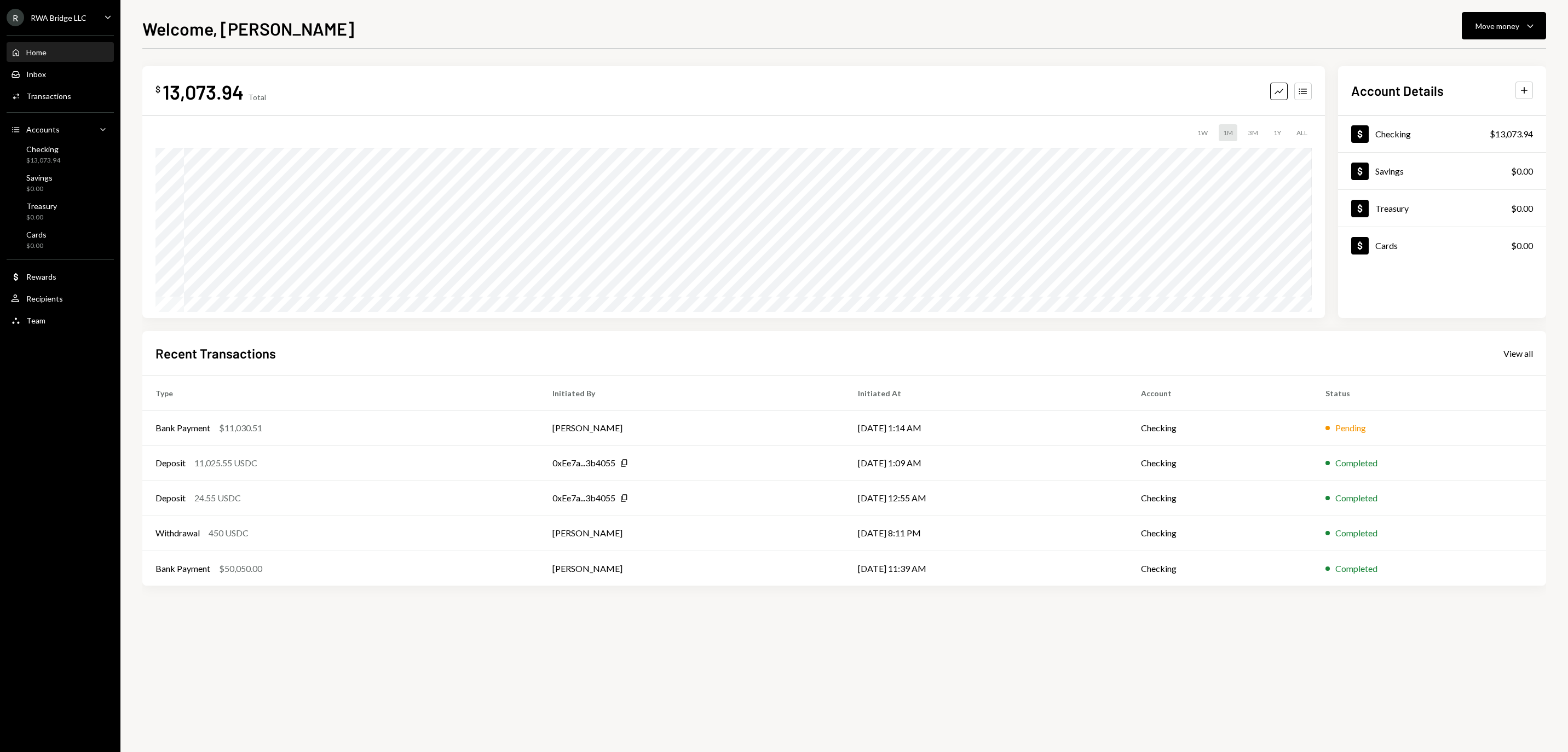
click at [43, 22] on div "RWA Bridge LLC" at bounding box center [59, 17] width 56 height 9
click at [50, 169] on button "Sign out" at bounding box center [77, 177] width 131 height 20
